Goal: Book appointment/travel/reservation

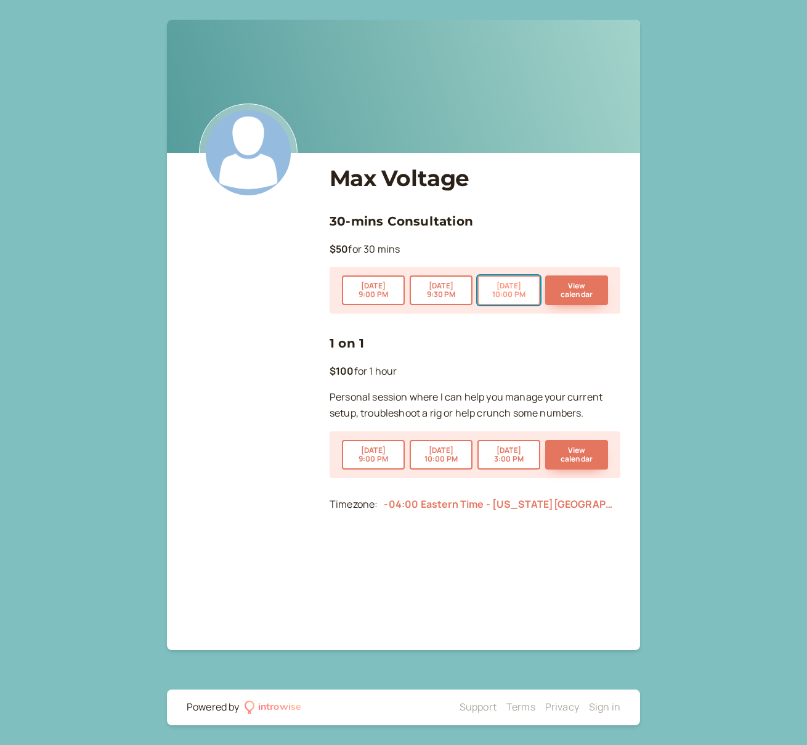
click at [521, 288] on button "[DATE] 10:00 PM" at bounding box center [509, 290] width 63 height 30
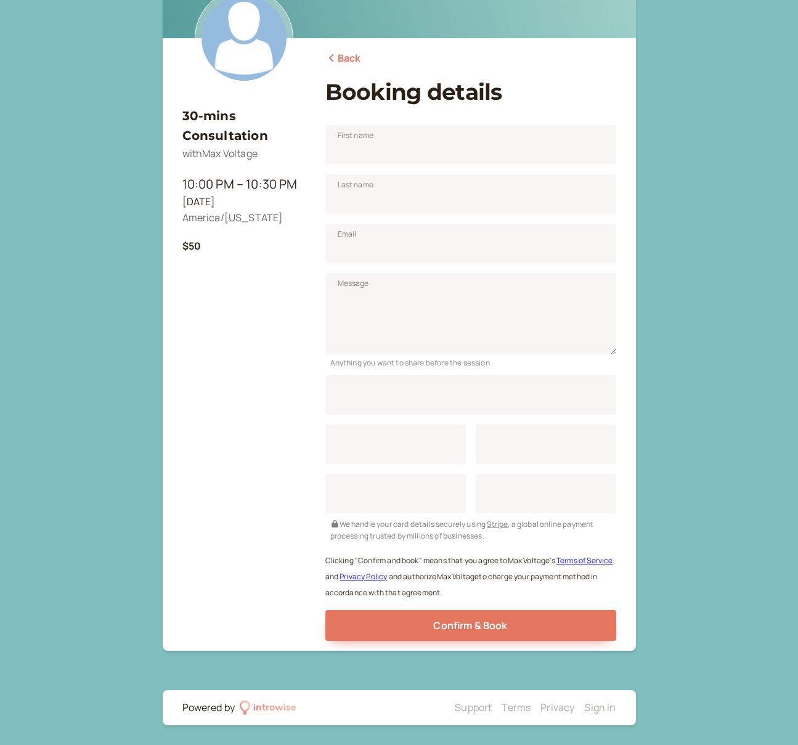
scroll to position [118, 0]
